Goal: Task Accomplishment & Management: Manage account settings

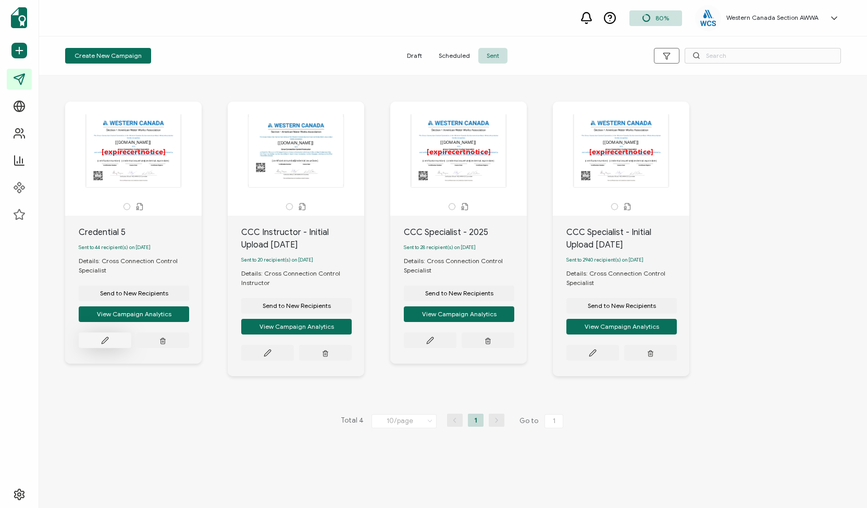
click at [102, 342] on icon at bounding box center [105, 341] width 8 height 8
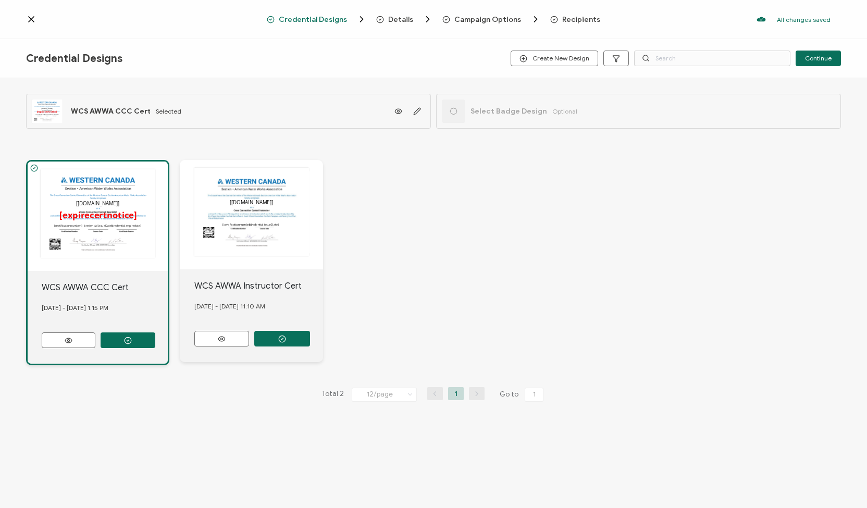
click at [480, 21] on span "Campaign Options" at bounding box center [487, 20] width 67 height 8
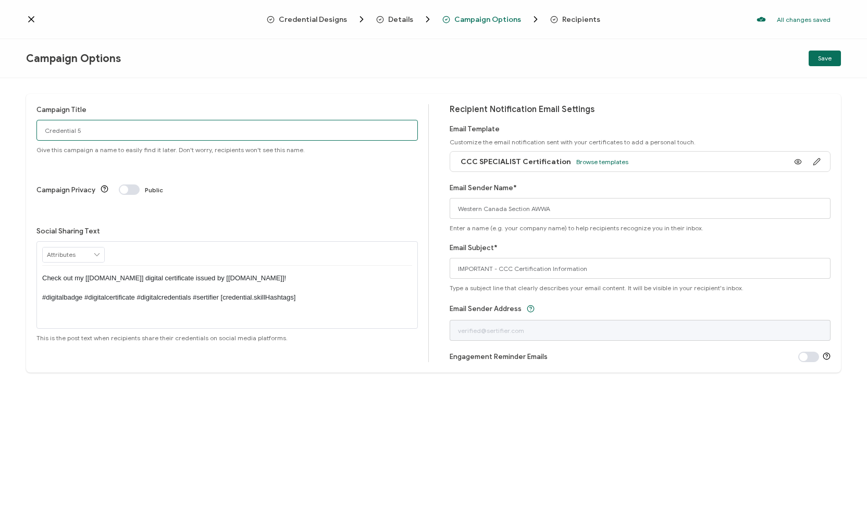
drag, startPoint x: 136, startPoint y: 138, endPoint x: 32, endPoint y: 130, distance: 104.0
click at [32, 130] on div "Campaign Title Credential 5 Give this campaign a name to easily find it later. …" at bounding box center [433, 233] width 815 height 279
click at [41, 134] on input "[DATE]" at bounding box center [226, 130] width 381 height 21
click at [137, 133] on input "CCC Speialist [DATE]" at bounding box center [226, 130] width 381 height 21
click at [815, 57] on button "Save" at bounding box center [825, 59] width 32 height 16
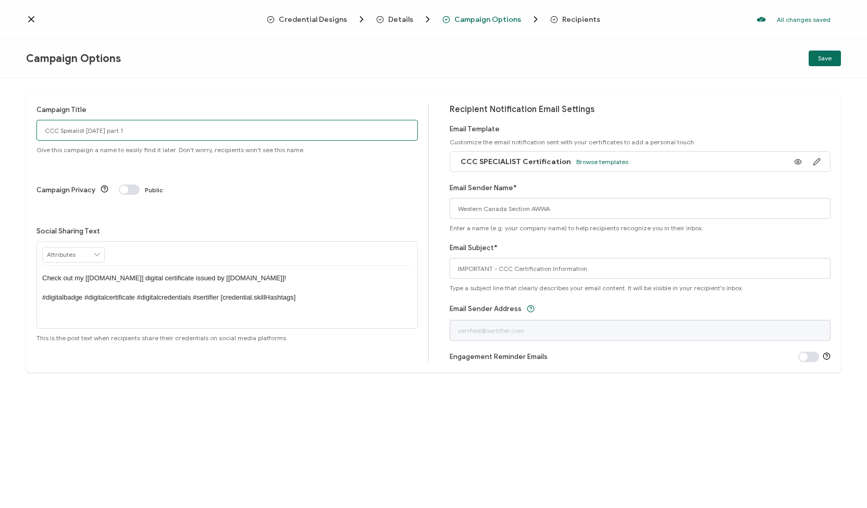
drag, startPoint x: 84, startPoint y: 132, endPoint x: 69, endPoint y: 129, distance: 15.4
click at [69, 129] on input "CCC Speialist [DATE] part 1" at bounding box center [226, 130] width 381 height 21
click at [324, 183] on div "Campaign Title CCC Spcialist [DATE] part 1 Give this campaign a name to easily …" at bounding box center [232, 233] width 392 height 258
drag, startPoint x: 153, startPoint y: 131, endPoint x: 133, endPoint y: 129, distance: 20.4
click at [133, 129] on input "CCC Spcialist [DATE] part 1" at bounding box center [226, 130] width 381 height 21
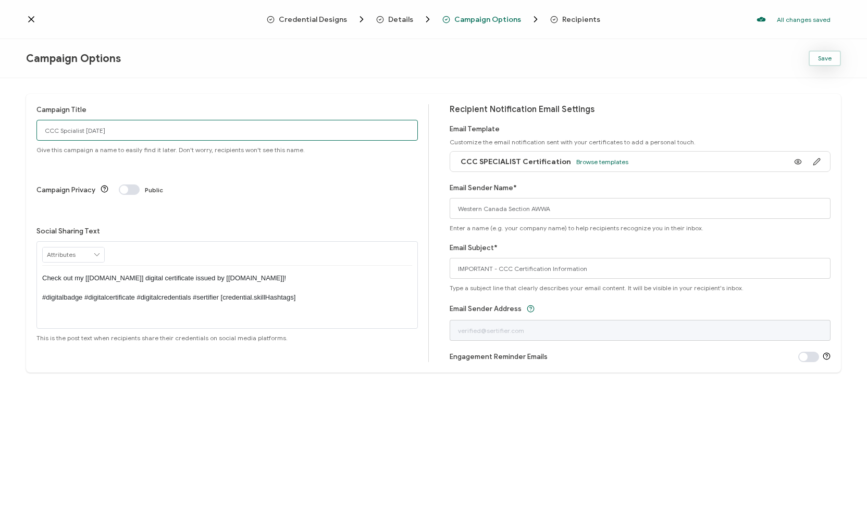
type input "CCC Spcialist [DATE]"
click at [824, 58] on span "Save" at bounding box center [825, 58] width 14 height 6
click at [34, 19] on icon at bounding box center [31, 19] width 10 height 10
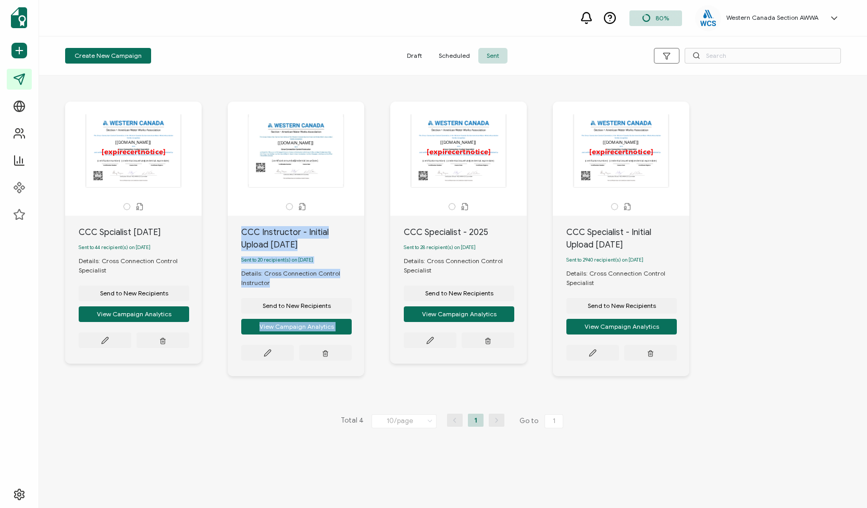
drag, startPoint x: 488, startPoint y: 171, endPoint x: 276, endPoint y: 191, distance: 212.5
click at [276, 191] on div "The recipient’s full name, which will be automatically filled based on the info…" at bounding box center [453, 247] width 797 height 332
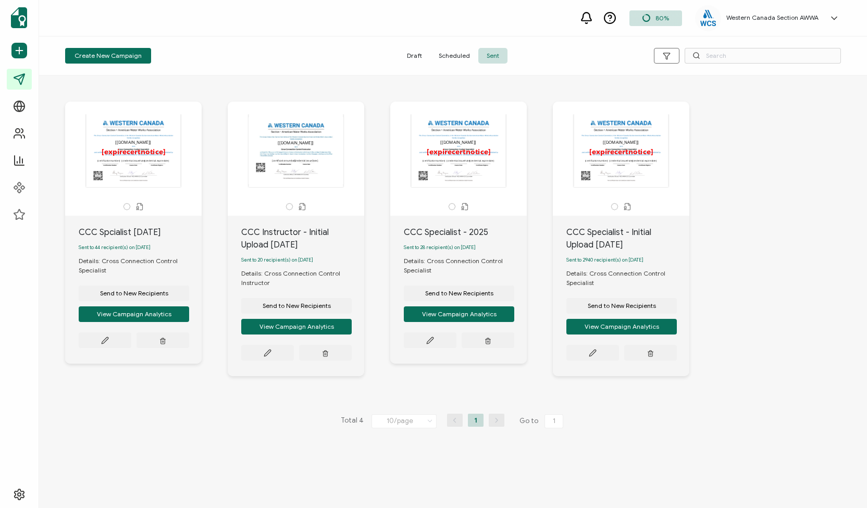
click at [801, 234] on div "The recipient’s full name, which will be automatically filled based on the info…" at bounding box center [453, 247] width 797 height 332
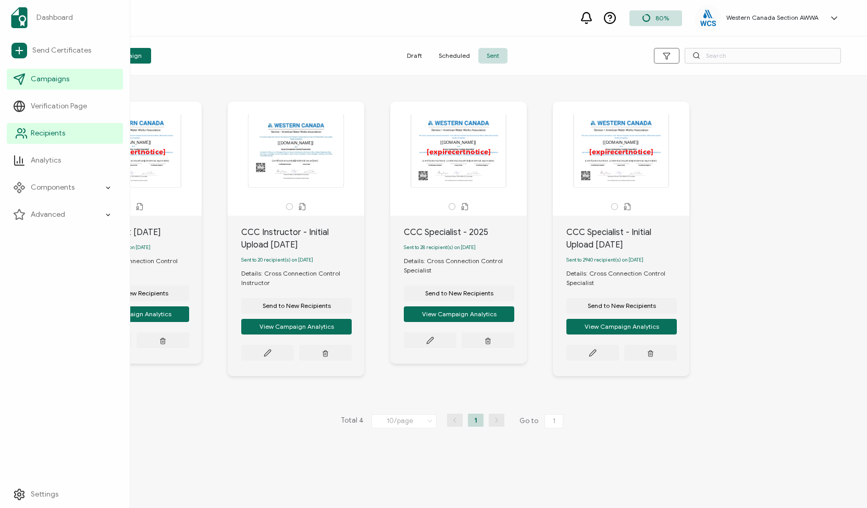
click at [23, 135] on icon at bounding box center [21, 133] width 13 height 13
